Goal: Task Accomplishment & Management: Complete application form

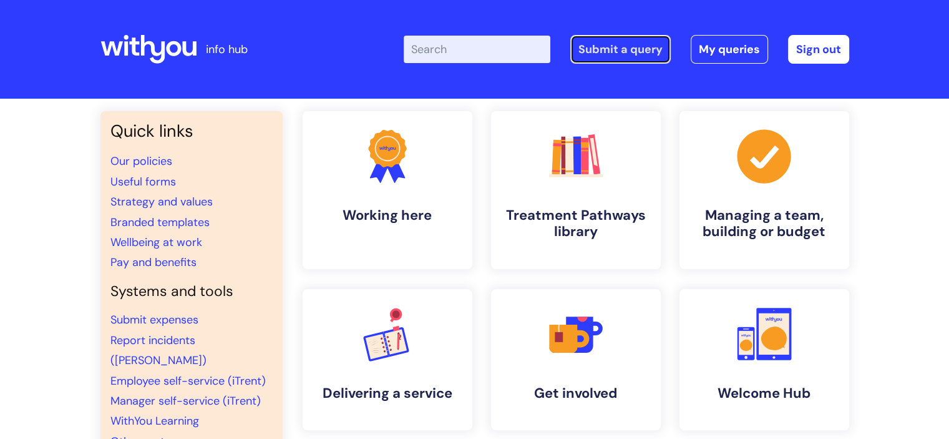
click at [641, 49] on link "Submit a query" at bounding box center [620, 49] width 100 height 29
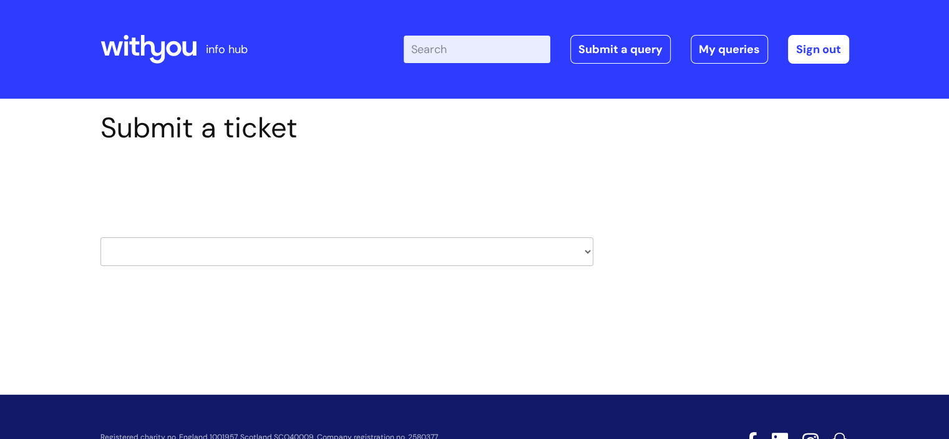
click at [579, 251] on select "HR / People IT and Support Clinical Drug Alerts Finance Accounts Data Support T…" at bounding box center [346, 251] width 493 height 29
select select "systems"
click at [100, 237] on select "HR / People IT and Support Clinical Drug Alerts Finance Accounts Data Support T…" at bounding box center [346, 251] width 493 height 29
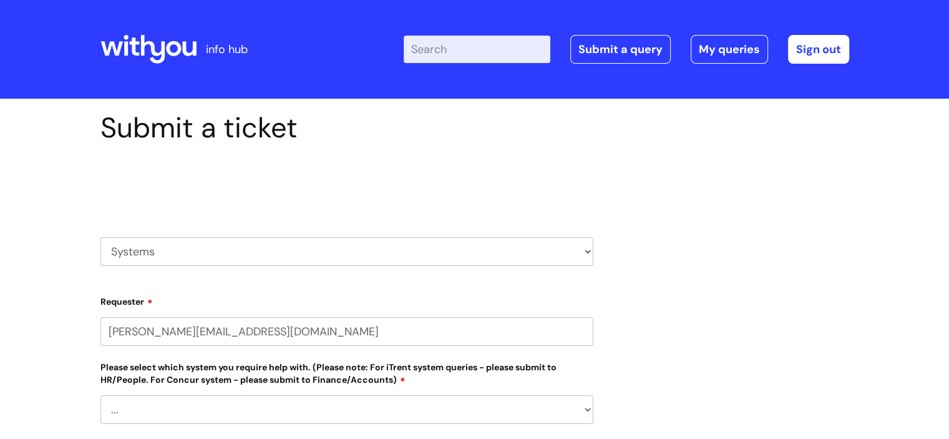
select select "80004418378"
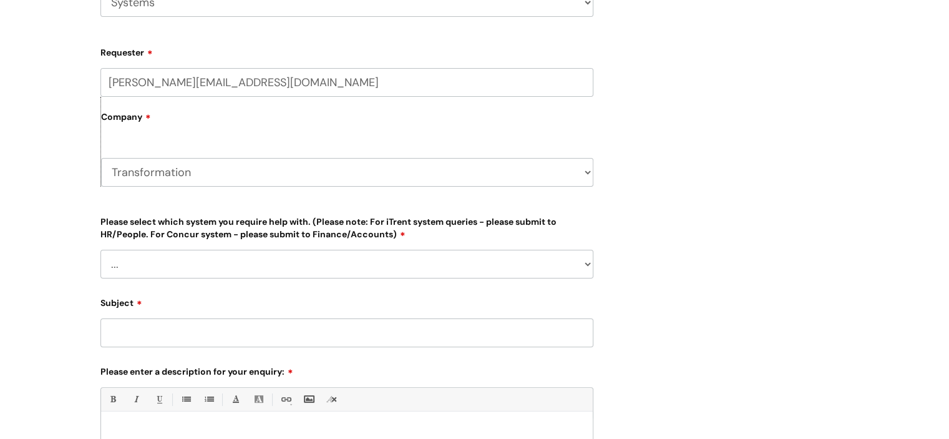
scroll to position [250, 0]
click at [478, 262] on select "... Ulysses Helpdesk Monday.com Nebula fault ILLY CarePath fault Halo fault E-c…" at bounding box center [346, 263] width 493 height 29
select select "Monday.com"
click at [100, 249] on select "... Ulysses Helpdesk Monday.com Nebula fault ILLY CarePath fault Halo fault E-c…" at bounding box center [346, 263] width 493 height 29
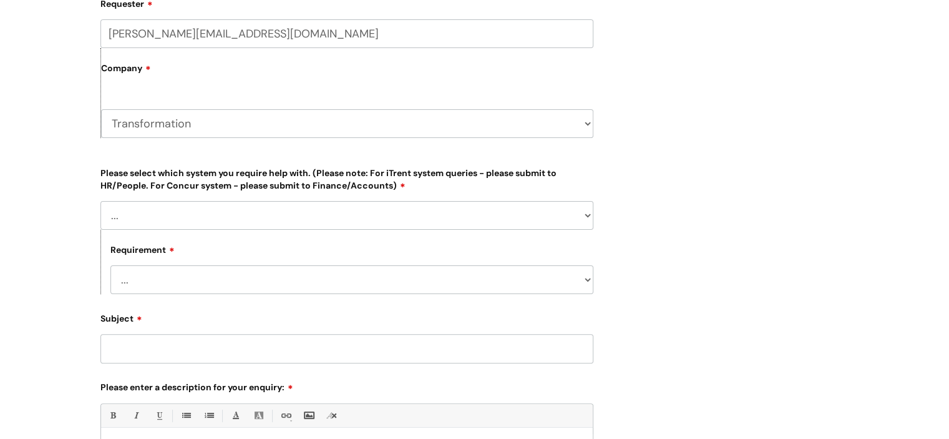
scroll to position [374, 0]
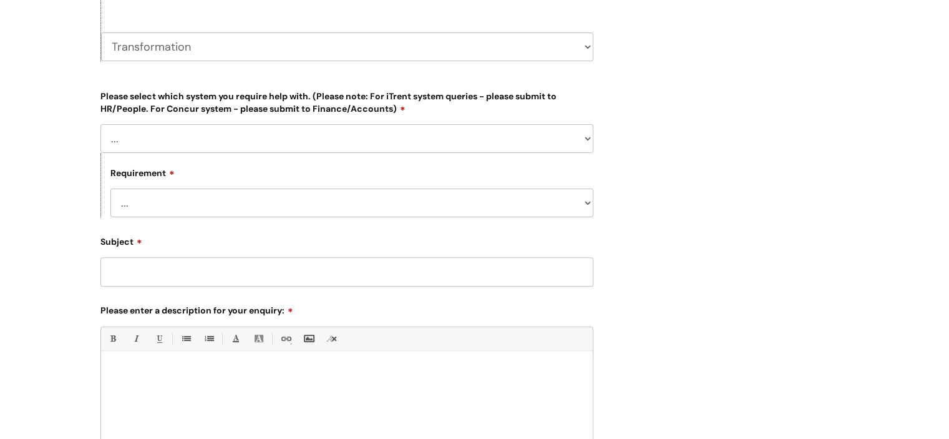
click at [330, 274] on input "Subject" at bounding box center [346, 271] width 493 height 29
type input "Monday.com license removal"
click at [379, 381] on div at bounding box center [347, 400] width 492 height 86
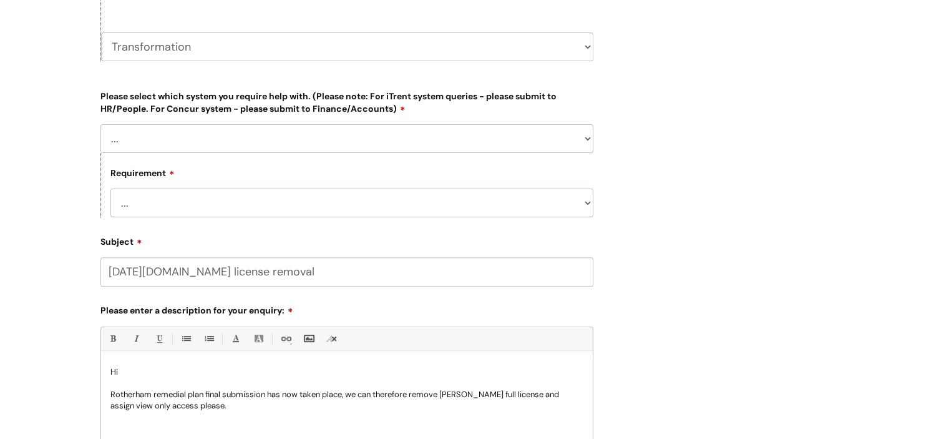
click at [226, 409] on p "Rotherham remedial plan final submission has now taken place, we can therefore …" at bounding box center [346, 400] width 473 height 22
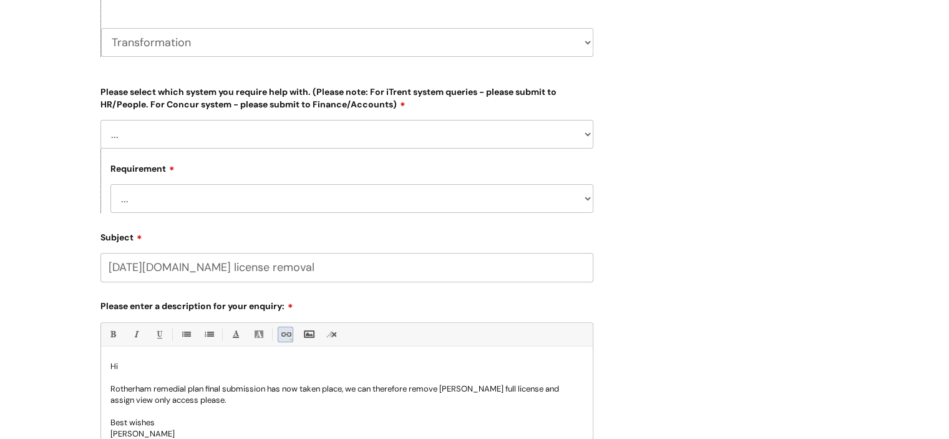
scroll to position [504, 0]
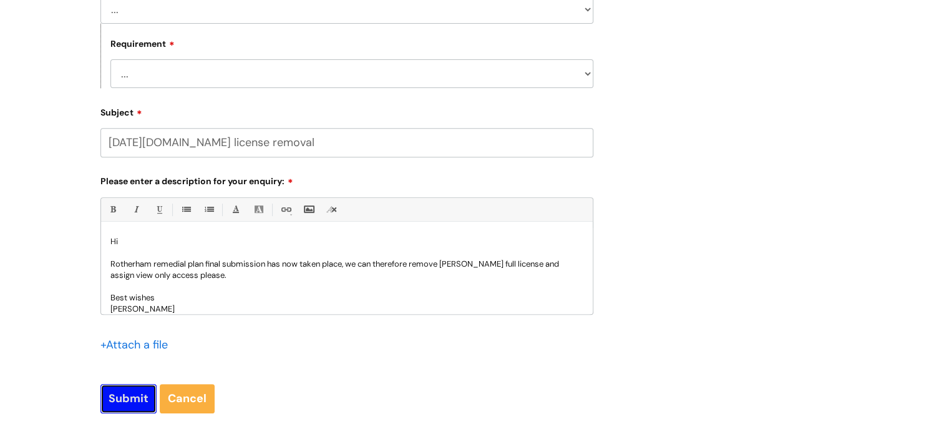
click at [134, 396] on input "Submit" at bounding box center [128, 398] width 56 height 29
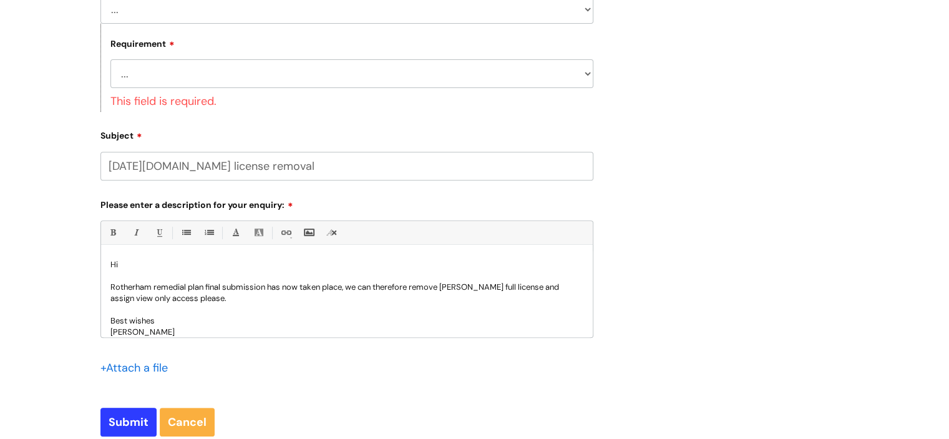
click at [370, 74] on select "... New license required Reporting a fault Training I have a query/question" at bounding box center [351, 73] width 483 height 29
select select "I have a query/question"
click at [110, 59] on select "... New license required Reporting a fault Training I have a query/question" at bounding box center [351, 73] width 483 height 29
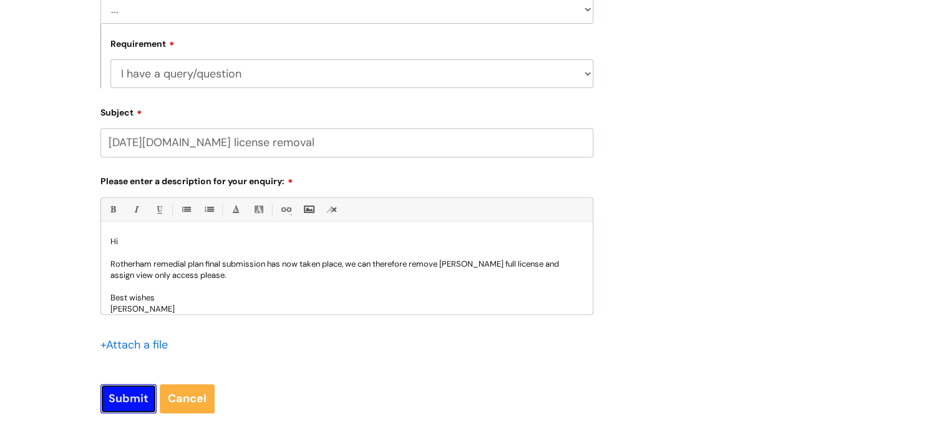
click at [122, 421] on div "Submit a ticket Select issue type HR / People IT and Support Clinical Drug Aler…" at bounding box center [347, 20] width 512 height 825
click at [132, 399] on input "Submit" at bounding box center [128, 398] width 56 height 29
type input "Please Wait..."
